Goal: Task Accomplishment & Management: Use online tool/utility

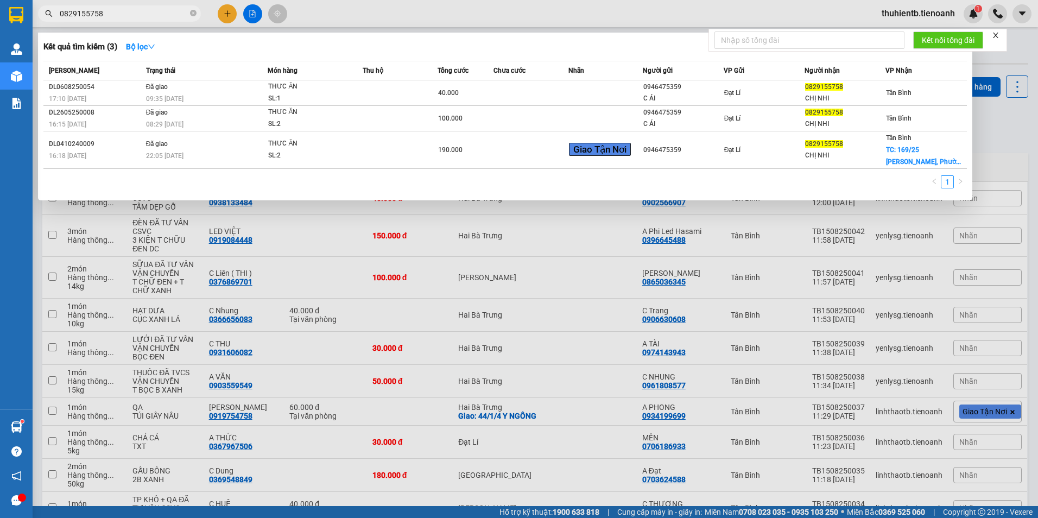
click at [131, 12] on input "0829155758" at bounding box center [124, 14] width 128 height 12
type input "0707015821"
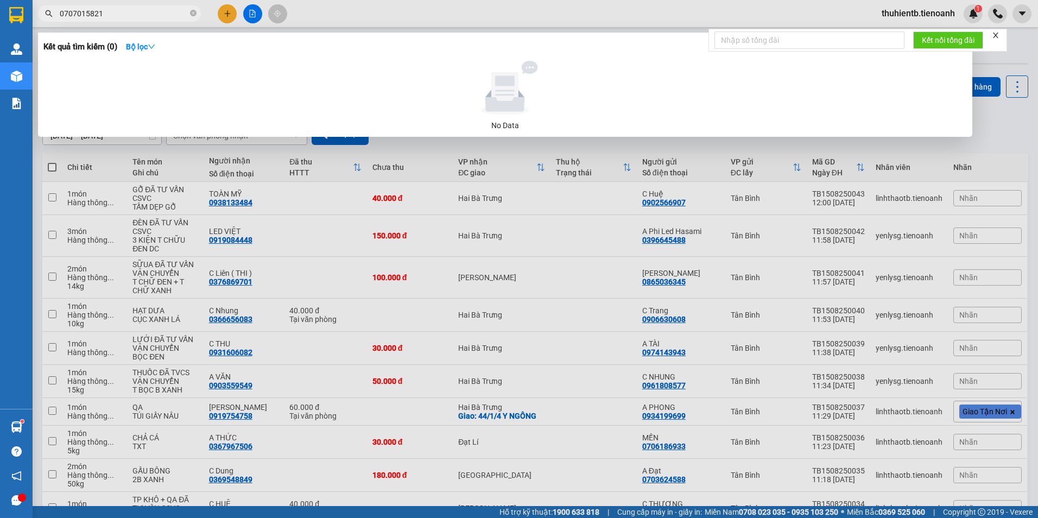
click at [116, 10] on input "0707015821" at bounding box center [124, 14] width 128 height 12
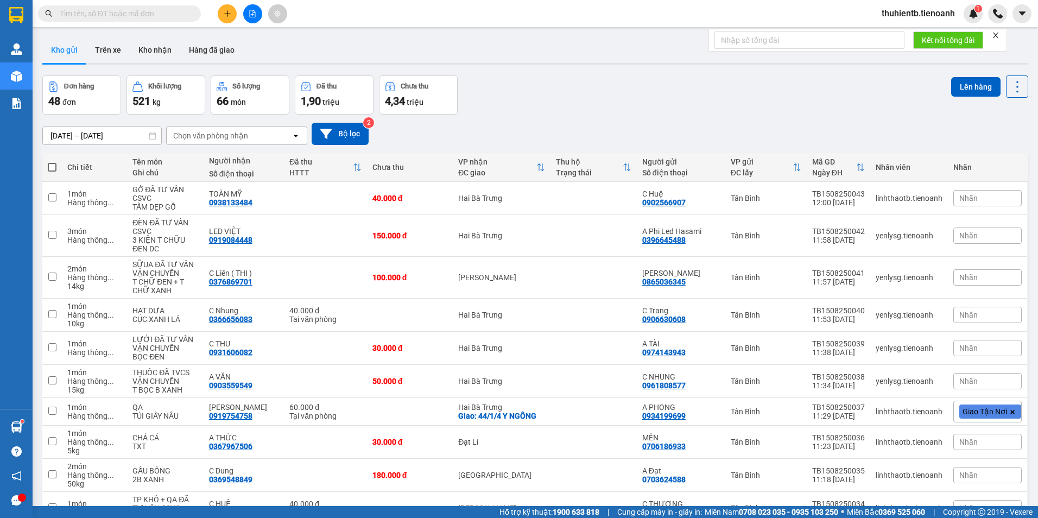
click at [122, 16] on input "text" at bounding box center [124, 14] width 128 height 12
paste input "0903113849"
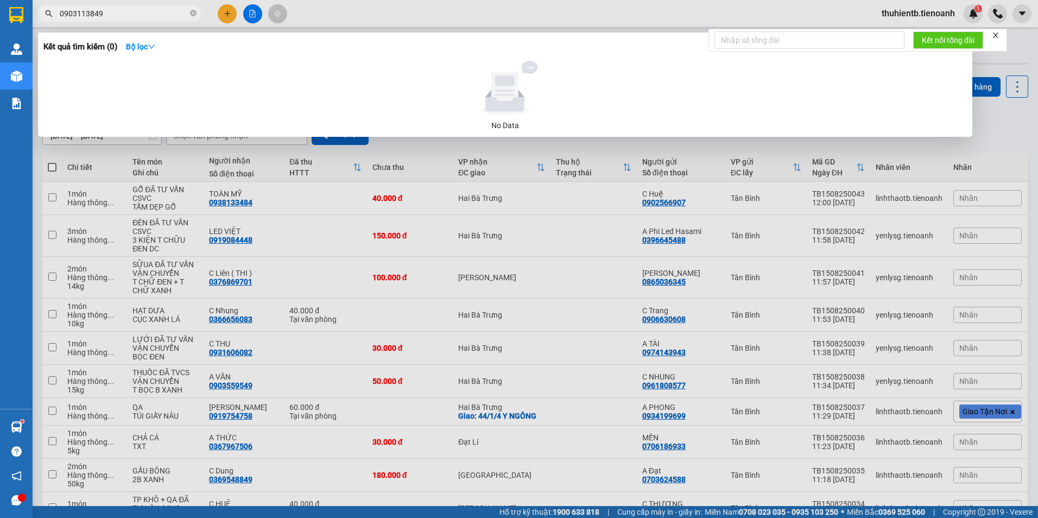
type input "0903113849"
